Goal: Check status

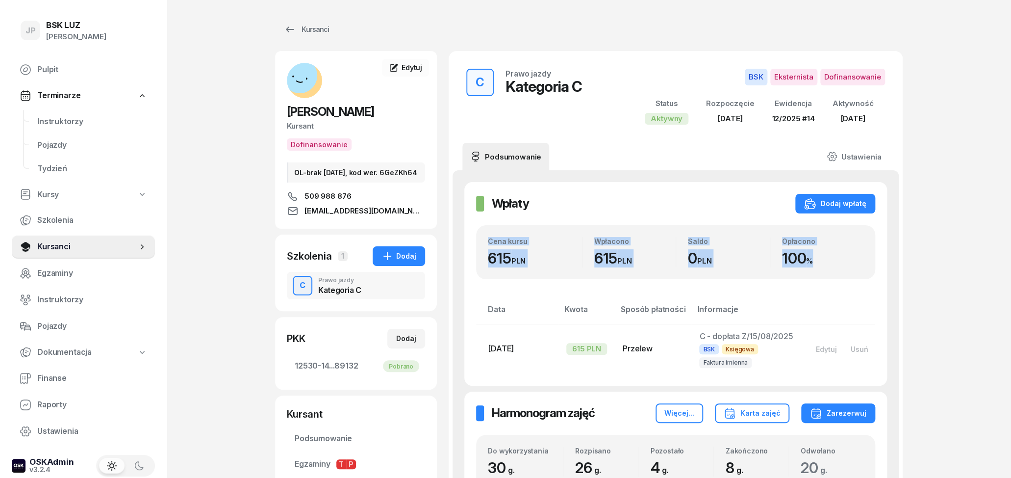
drag, startPoint x: 490, startPoint y: 241, endPoint x: 816, endPoint y: 260, distance: 326.3
click at [816, 260] on div "Cena kursu 615 PLN Wpłacono 615 PLN Saldo 0 PLN Opłacono 100 %" at bounding box center [676, 252] width 376 height 30
click at [817, 260] on div "100 %" at bounding box center [823, 258] width 82 height 18
drag, startPoint x: 830, startPoint y: 261, endPoint x: 479, endPoint y: 239, distance: 351.4
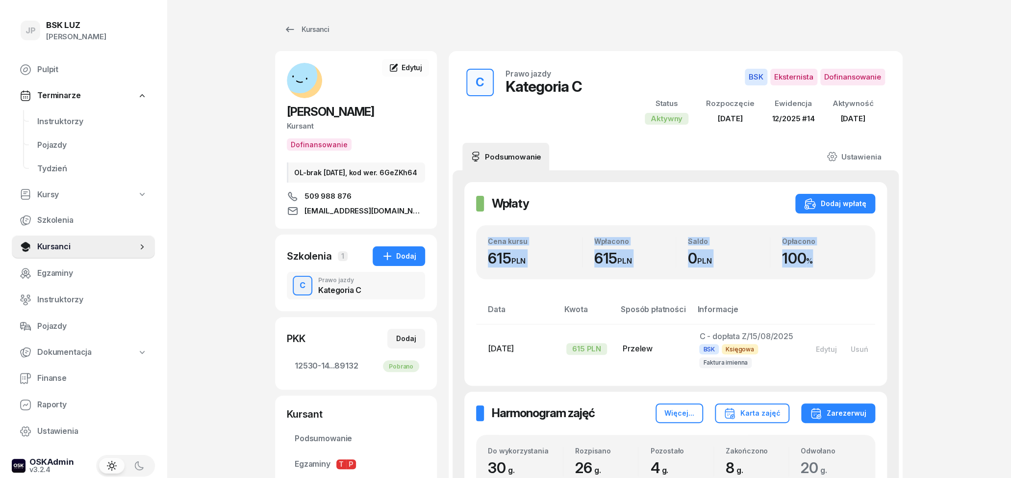
click at [479, 239] on div "Cena kursu 615 PLN Wpłacono 615 PLN Saldo 0 PLN Opłacono 100 %" at bounding box center [675, 252] width 399 height 54
drag, startPoint x: 483, startPoint y: 236, endPoint x: 825, endPoint y: 259, distance: 342.2
click at [825, 259] on div "Cena kursu 615 PLN Wpłacono 615 PLN Saldo 0 PLN Opłacono 100 %" at bounding box center [675, 252] width 399 height 54
click at [825, 260] on div "100 %" at bounding box center [823, 258] width 82 height 18
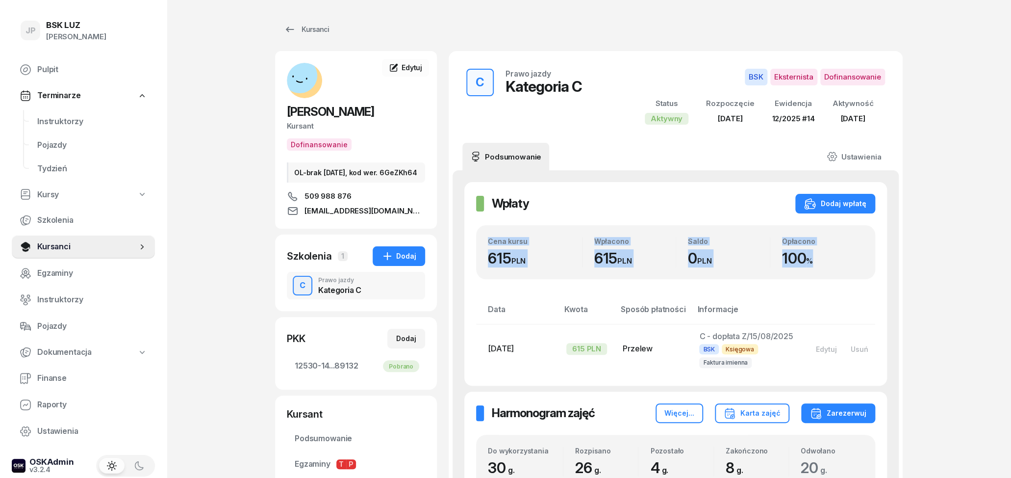
drag, startPoint x: 839, startPoint y: 266, endPoint x: 479, endPoint y: 244, distance: 360.2
click at [479, 244] on div "Cena kursu 615 PLN Wpłacono 615 PLN Saldo 0 PLN Opłacono 100 %" at bounding box center [675, 252] width 399 height 54
click at [479, 243] on div "Cena kursu 615 PLN Wpłacono 615 PLN Saldo 0 PLN Opłacono 100 %" at bounding box center [675, 252] width 399 height 54
